Goal: Information Seeking & Learning: Learn about a topic

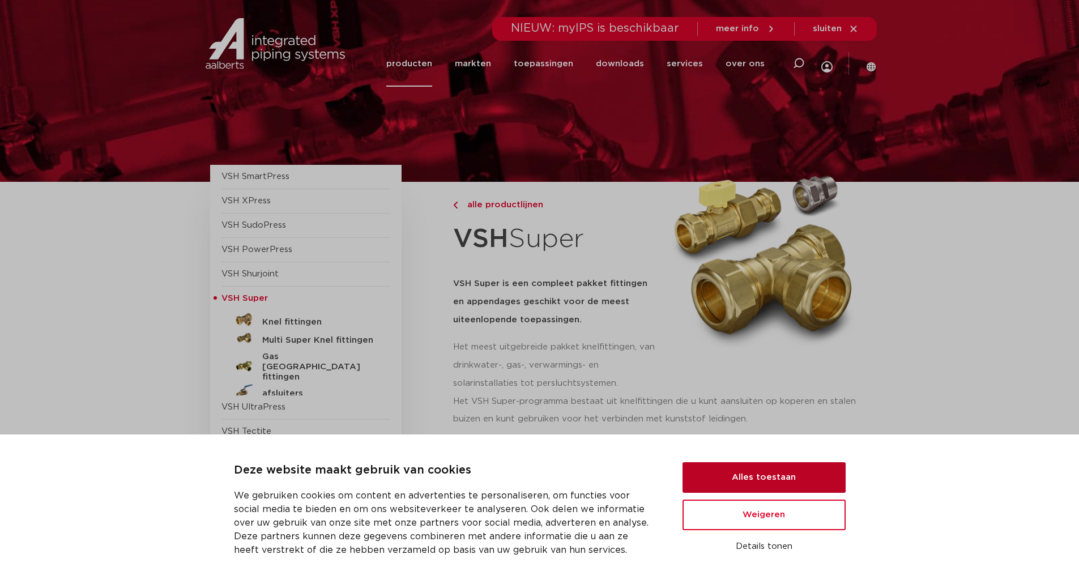
click at [799, 479] on button "Alles toestaan" at bounding box center [763, 477] width 163 height 31
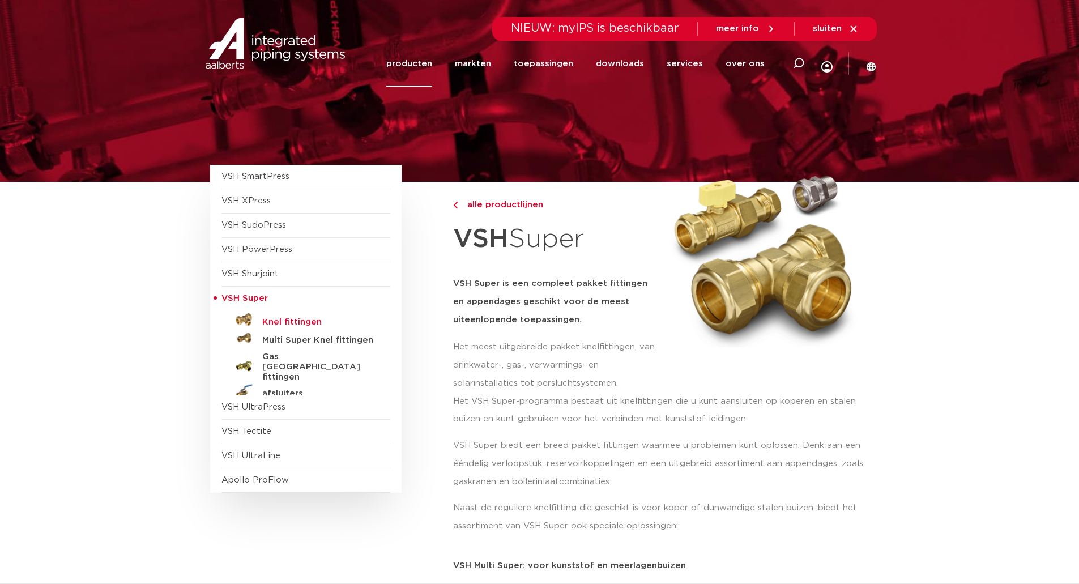
click at [291, 319] on h5 "Knel fittingen" at bounding box center [318, 322] width 112 height 10
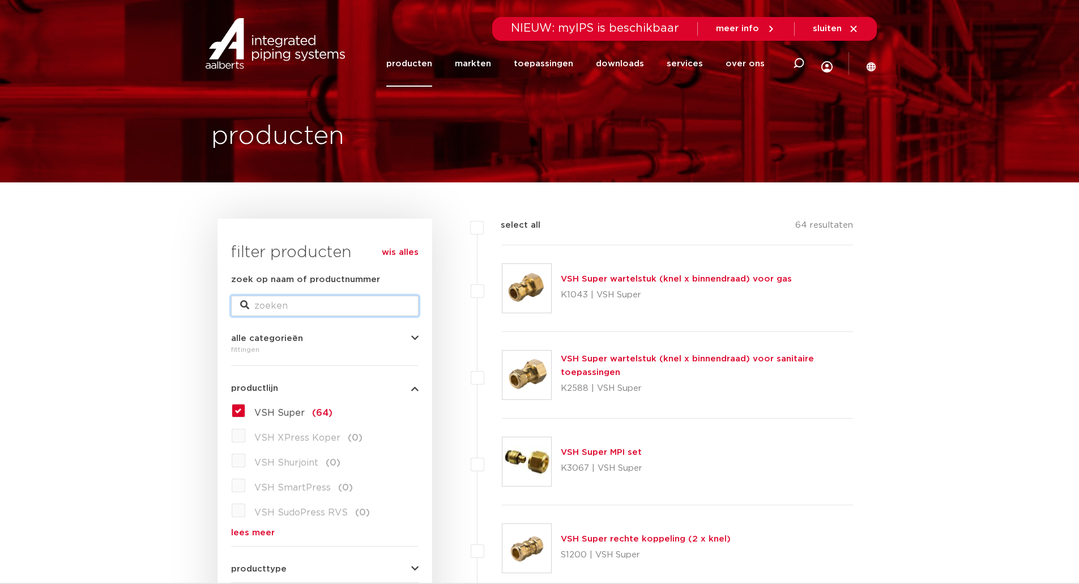
click at [280, 297] on input "zoek op naam of productnummer" at bounding box center [324, 306] width 187 height 20
type input "1121375"
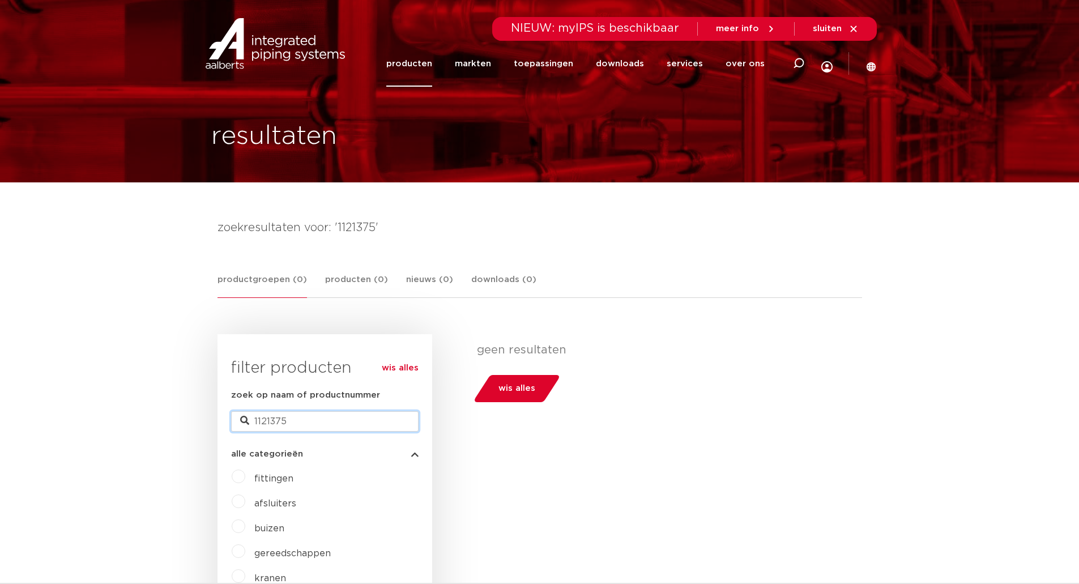
click at [305, 420] on input "1121375" at bounding box center [324, 421] width 187 height 20
type input "1"
click at [245, 477] on label "fittingen" at bounding box center [269, 476] width 48 height 18
click at [245, 418] on icon at bounding box center [244, 420] width 9 height 9
click at [315, 424] on input "1121375" at bounding box center [324, 421] width 187 height 20
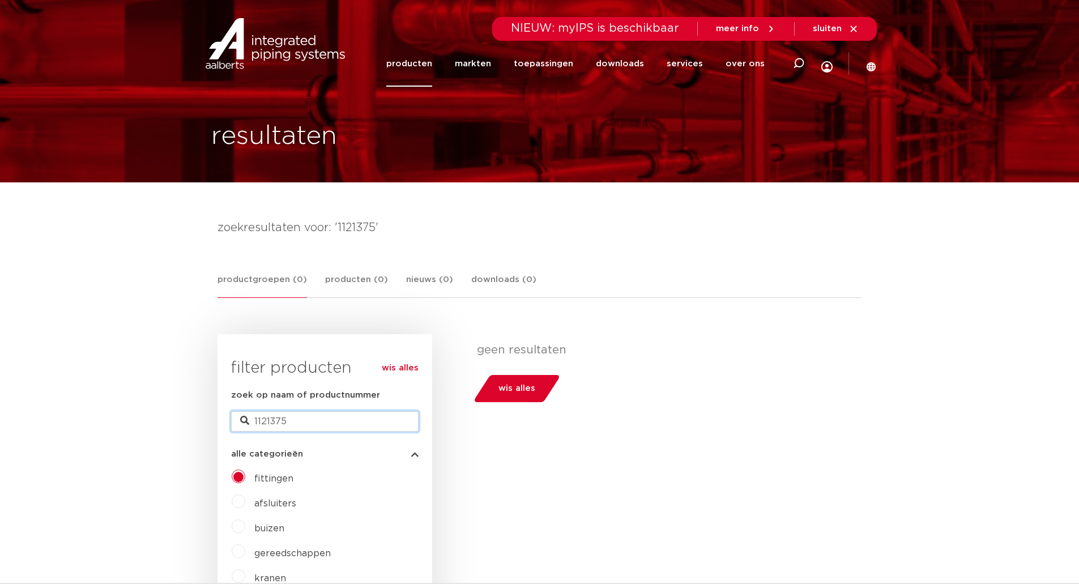
drag, startPoint x: 0, startPoint y: 0, endPoint x: 116, endPoint y: 421, distance: 437.1
click at [312, 424] on input "zoek op naam of productnummer" at bounding box center [324, 421] width 187 height 20
click at [562, 66] on link "toepassingen" at bounding box center [543, 64] width 59 height 46
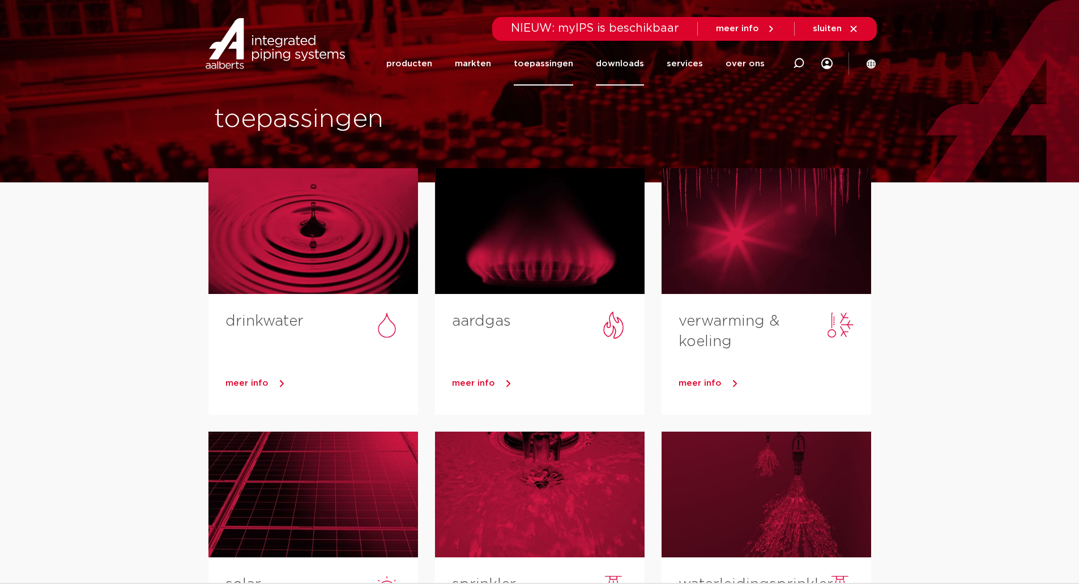
click at [633, 66] on link "downloads" at bounding box center [620, 64] width 48 height 44
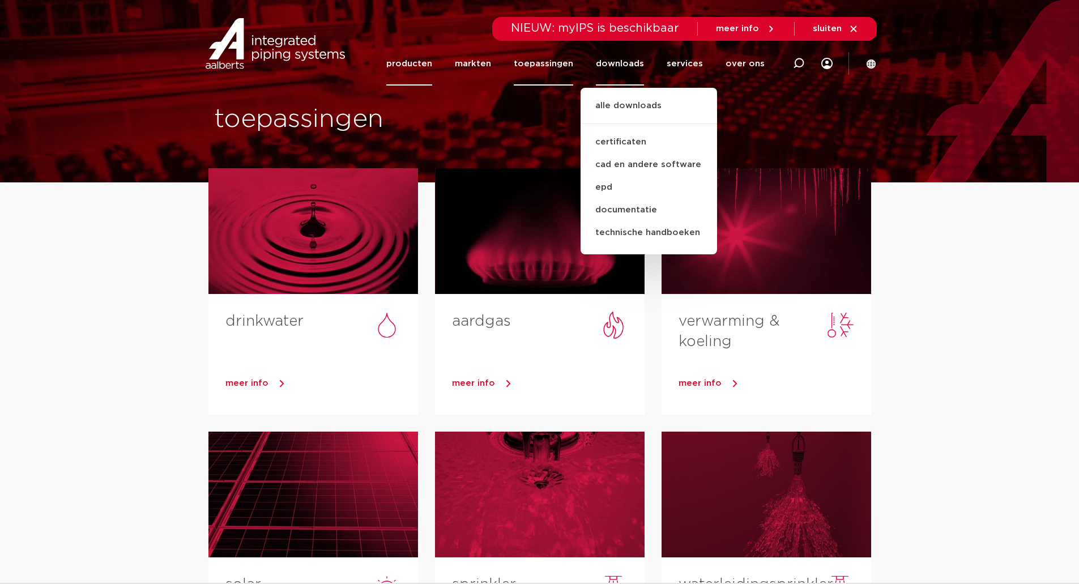
click at [430, 63] on link "producten" at bounding box center [409, 64] width 46 height 44
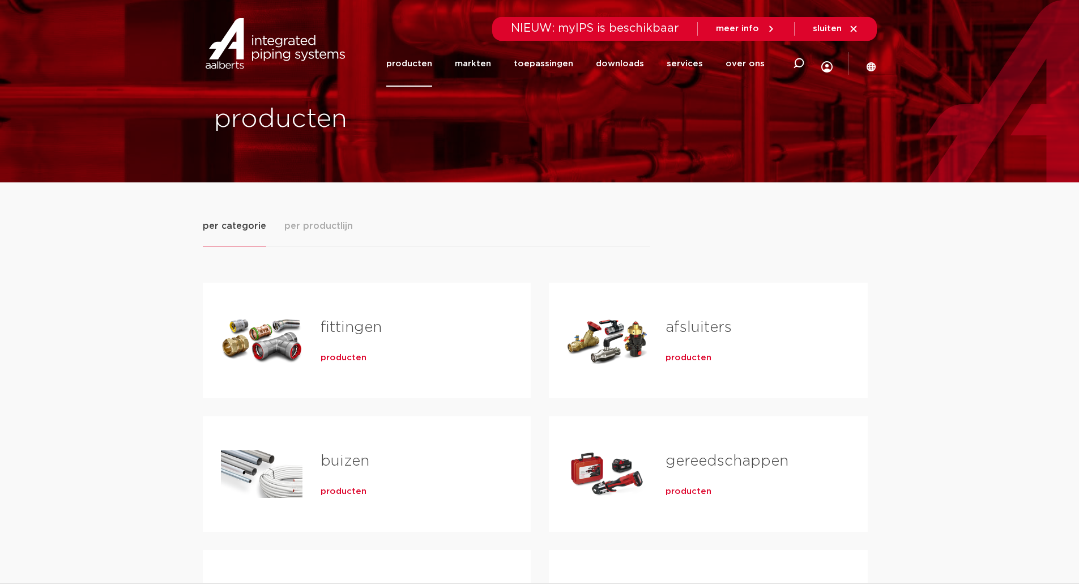
click at [360, 358] on span "producten" at bounding box center [344, 357] width 46 height 11
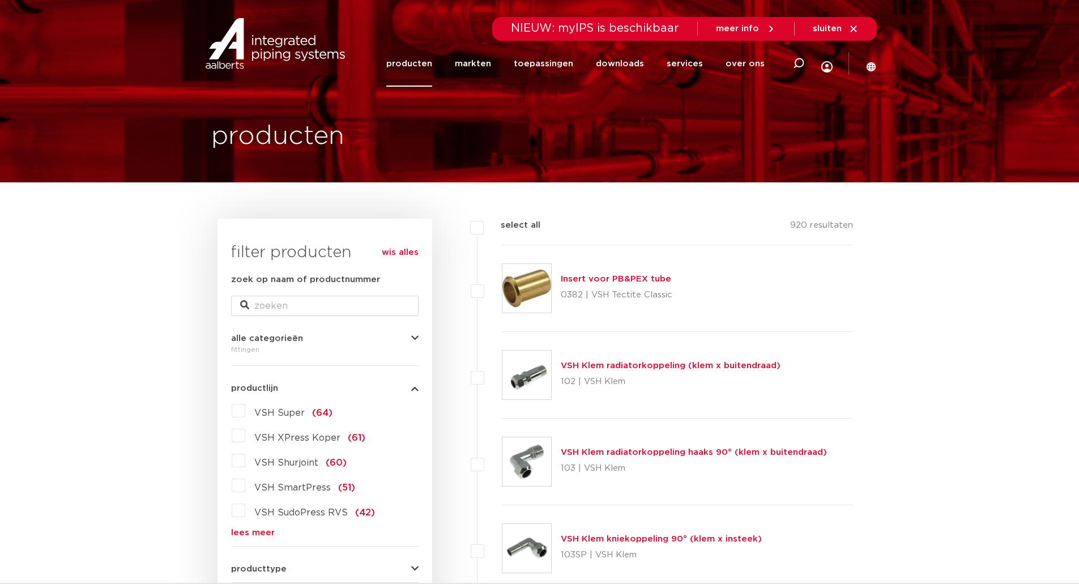
click at [254, 533] on link "lees meer" at bounding box center [324, 532] width 187 height 8
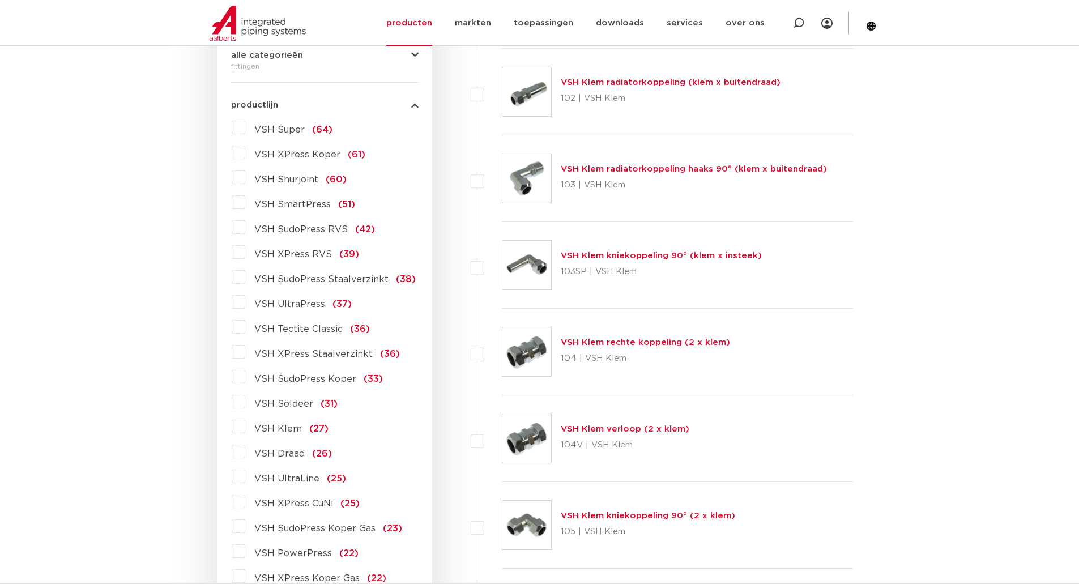
click at [245, 427] on label "VSH Klem (27)" at bounding box center [286, 426] width 83 height 18
click at [0, 0] on input "VSH Klem (27)" at bounding box center [0, 0] width 0 height 0
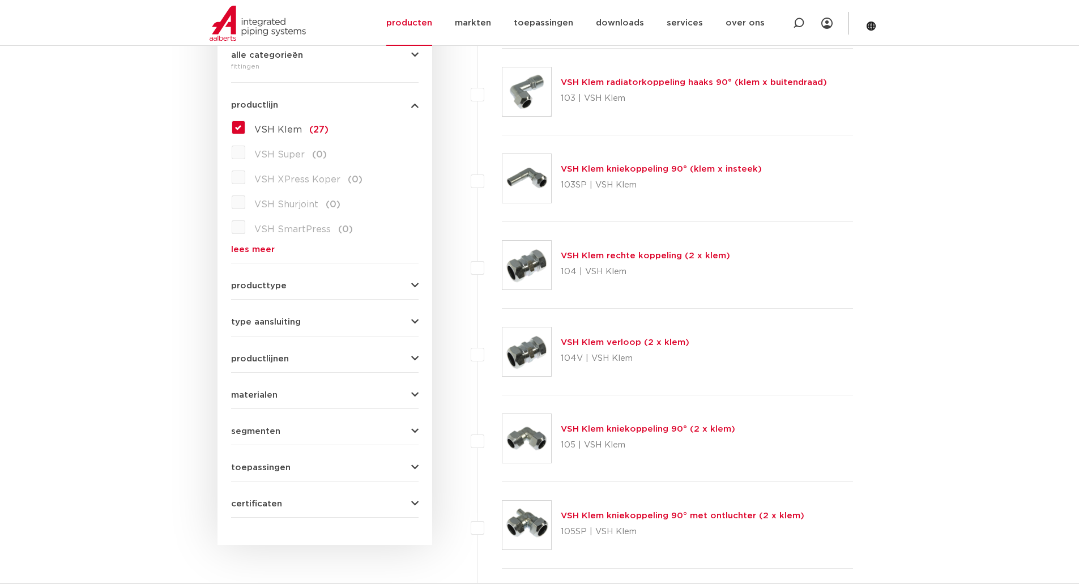
click at [245, 127] on label "VSH Klem (27)" at bounding box center [286, 127] width 83 height 18
click at [0, 0] on input "VSH Klem (27)" at bounding box center [0, 0] width 0 height 0
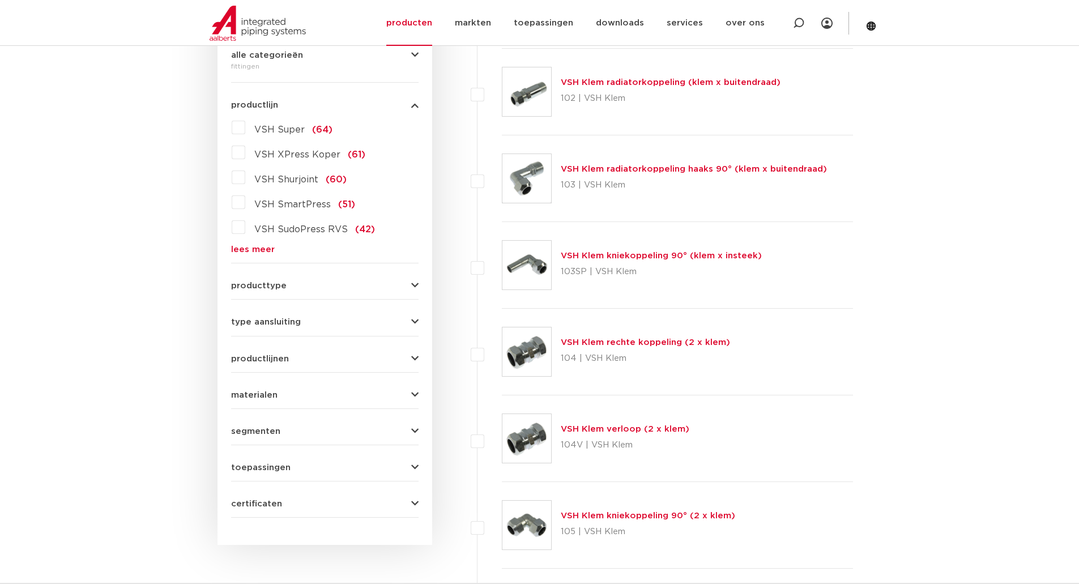
click at [412, 287] on icon "button" at bounding box center [414, 285] width 7 height 8
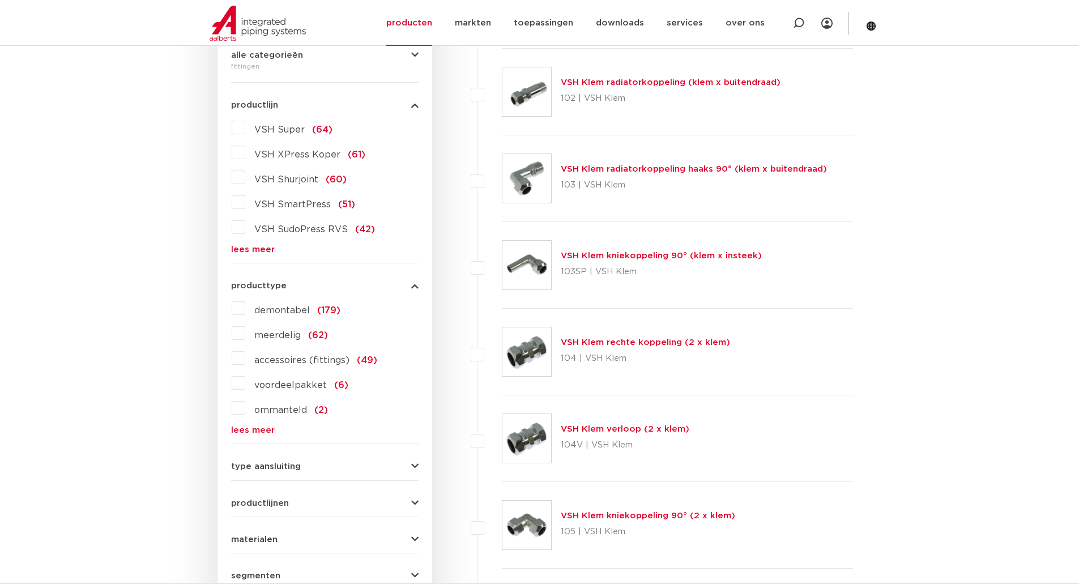
click at [412, 464] on icon "button" at bounding box center [414, 466] width 7 height 8
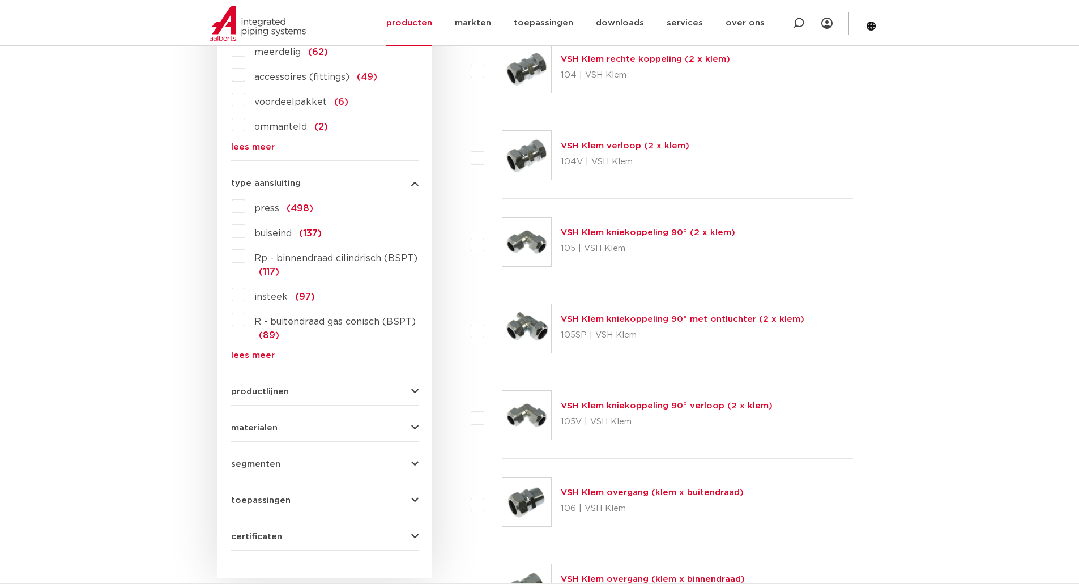
click at [265, 356] on link "lees meer" at bounding box center [324, 355] width 187 height 8
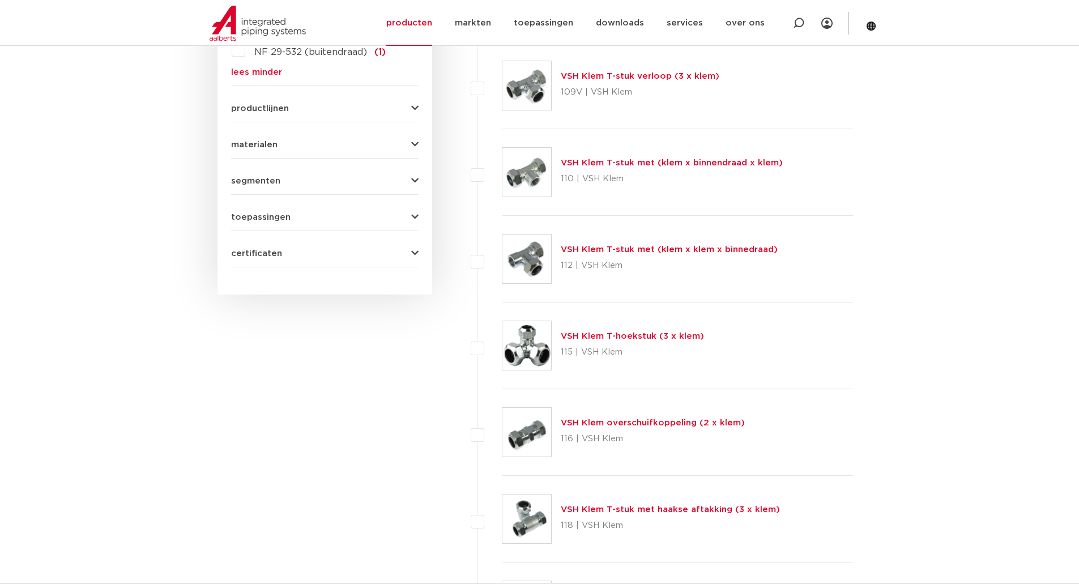
scroll to position [1133, 0]
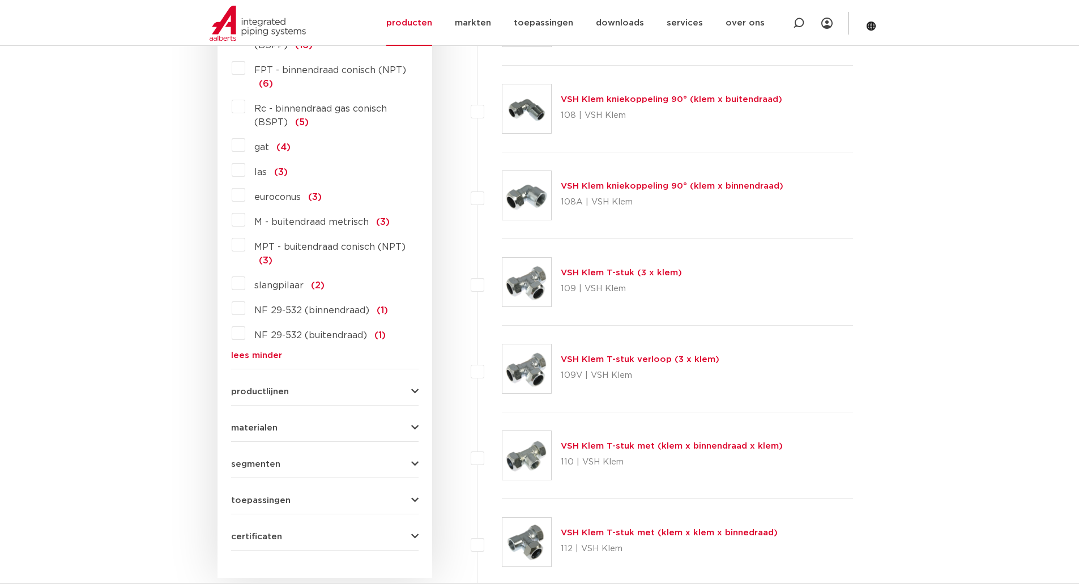
click at [411, 429] on icon "button" at bounding box center [414, 428] width 7 height 8
click at [245, 452] on label "messing (311)" at bounding box center [282, 450] width 74 height 18
click at [0, 0] on input "messing (311)" at bounding box center [0, 0] width 0 height 0
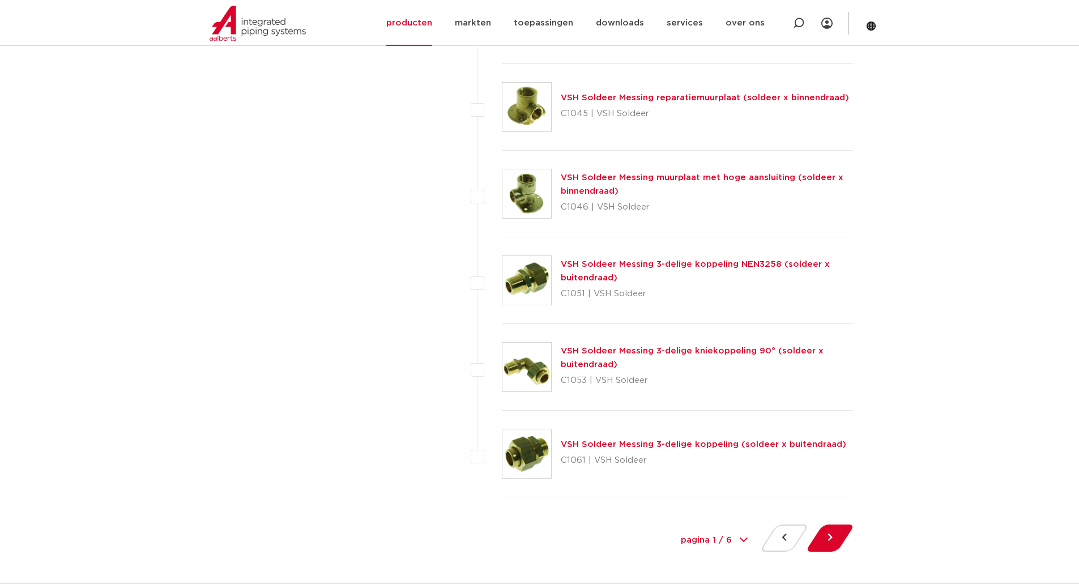
scroll to position [5097, 0]
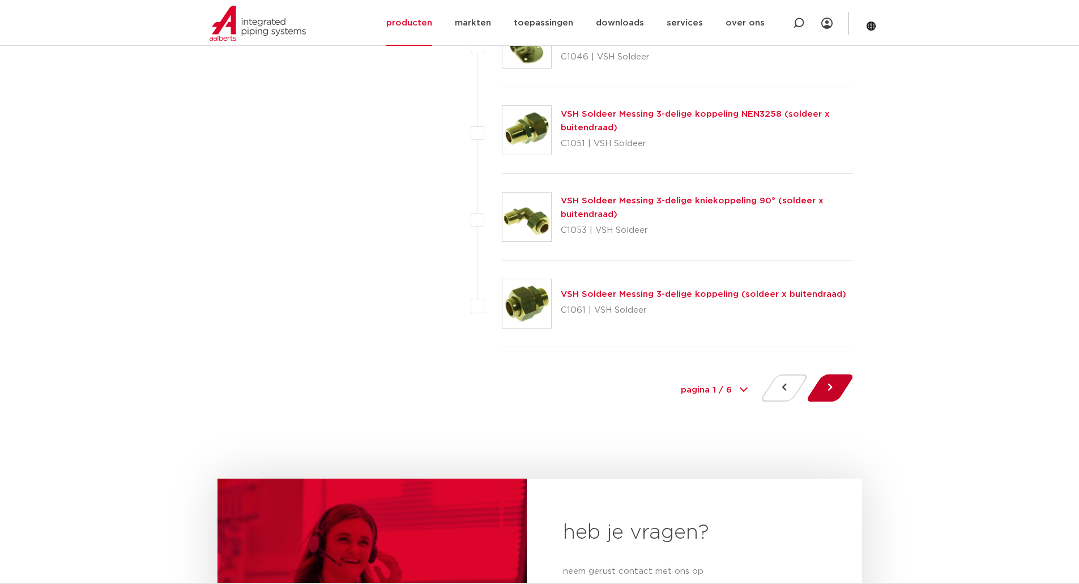
click at [822, 389] on button at bounding box center [830, 387] width 32 height 27
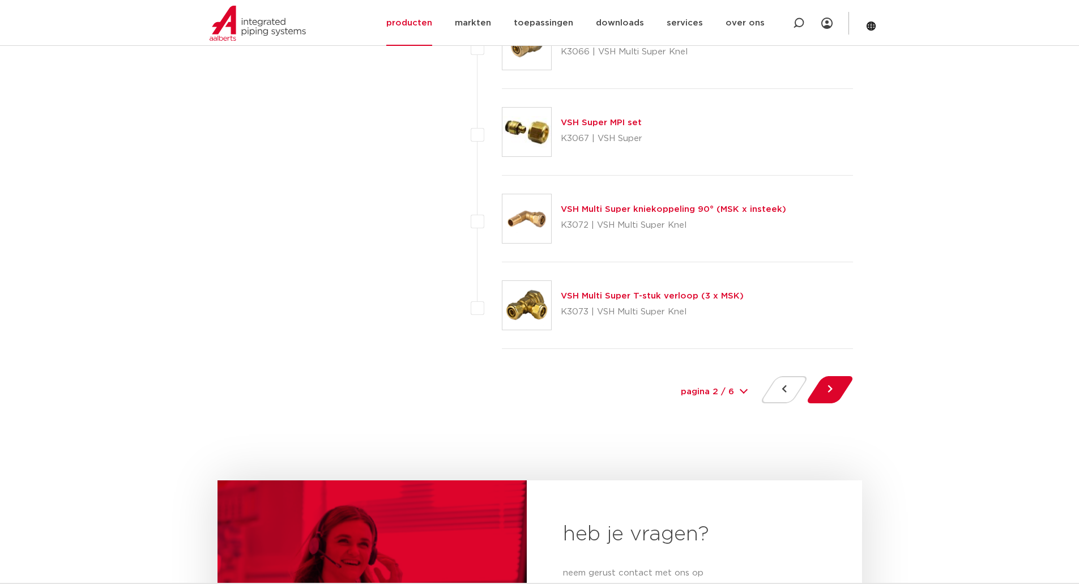
scroll to position [5097, 0]
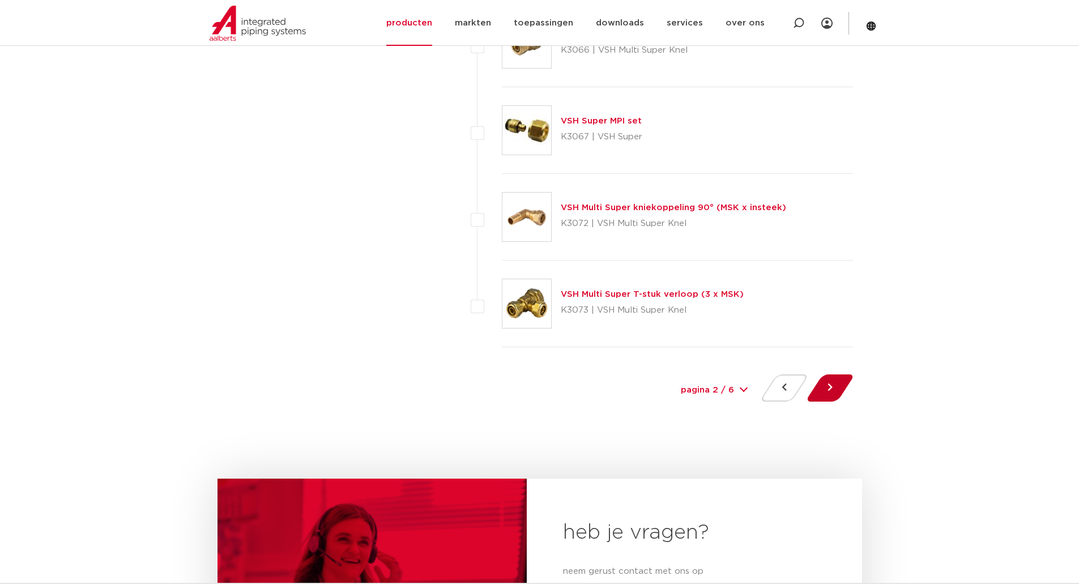
click at [824, 386] on button at bounding box center [830, 387] width 32 height 27
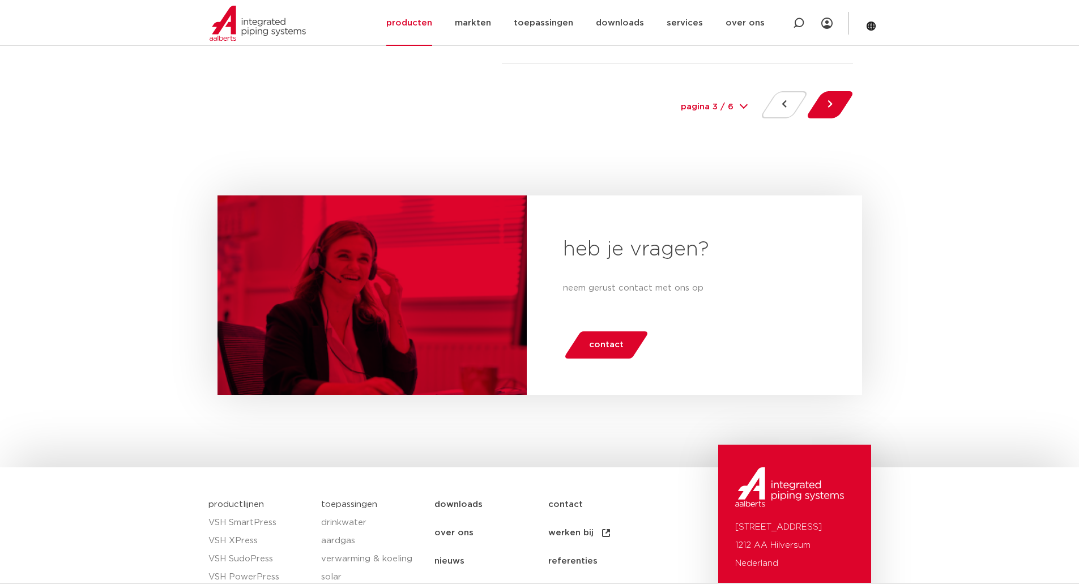
scroll to position [5097, 0]
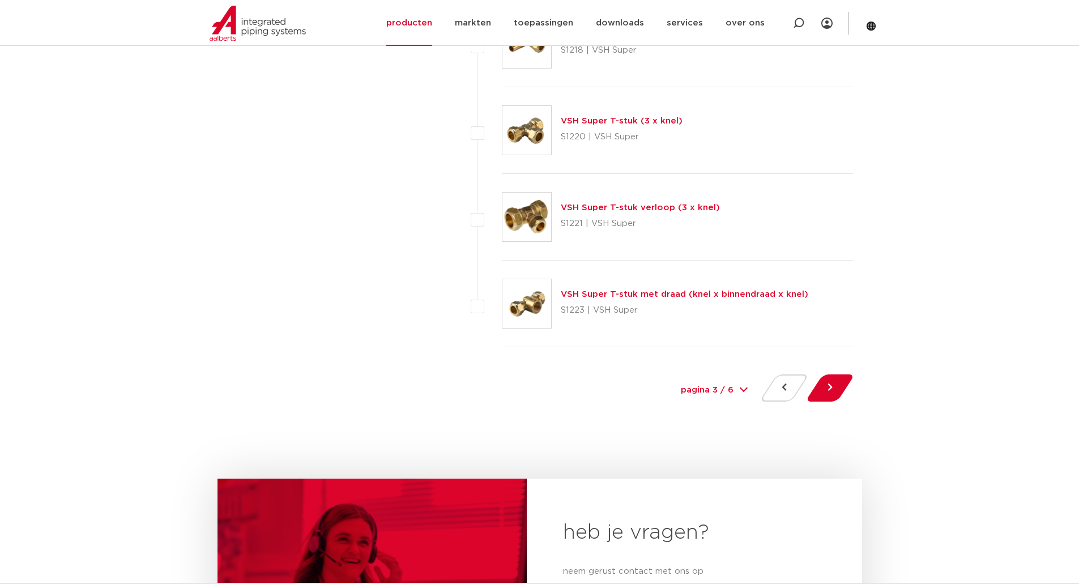
click at [622, 206] on link "VSH Super T-stuk verloop (3 x knel)" at bounding box center [640, 207] width 159 height 8
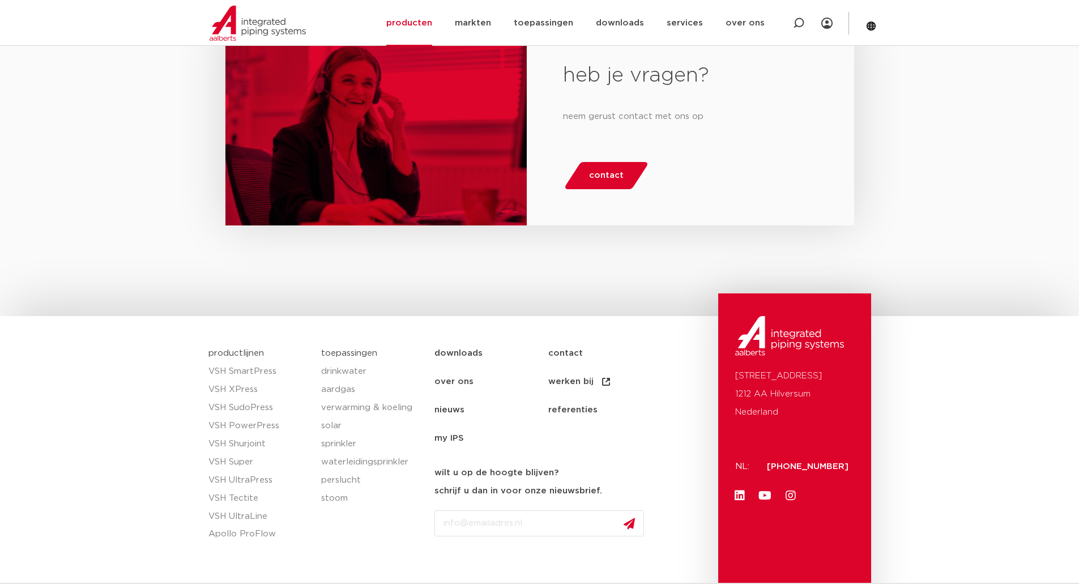
scroll to position [1699, 0]
